Goal: Navigation & Orientation: Find specific page/section

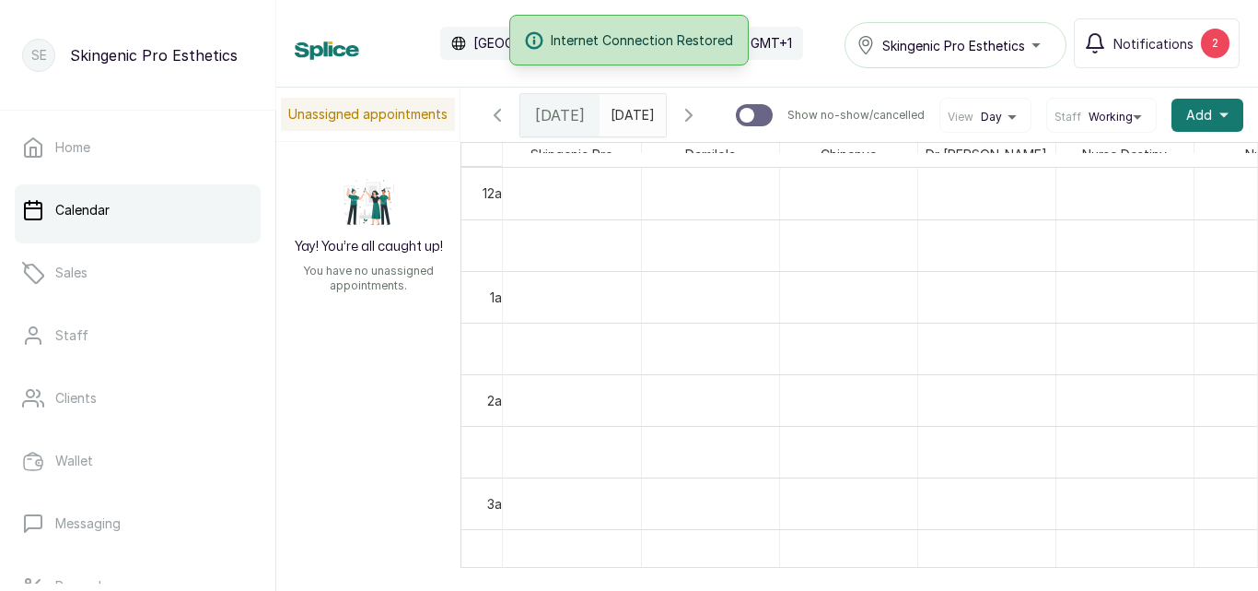
scroll to position [1068, 0]
